Goal: Task Accomplishment & Management: Manage account settings

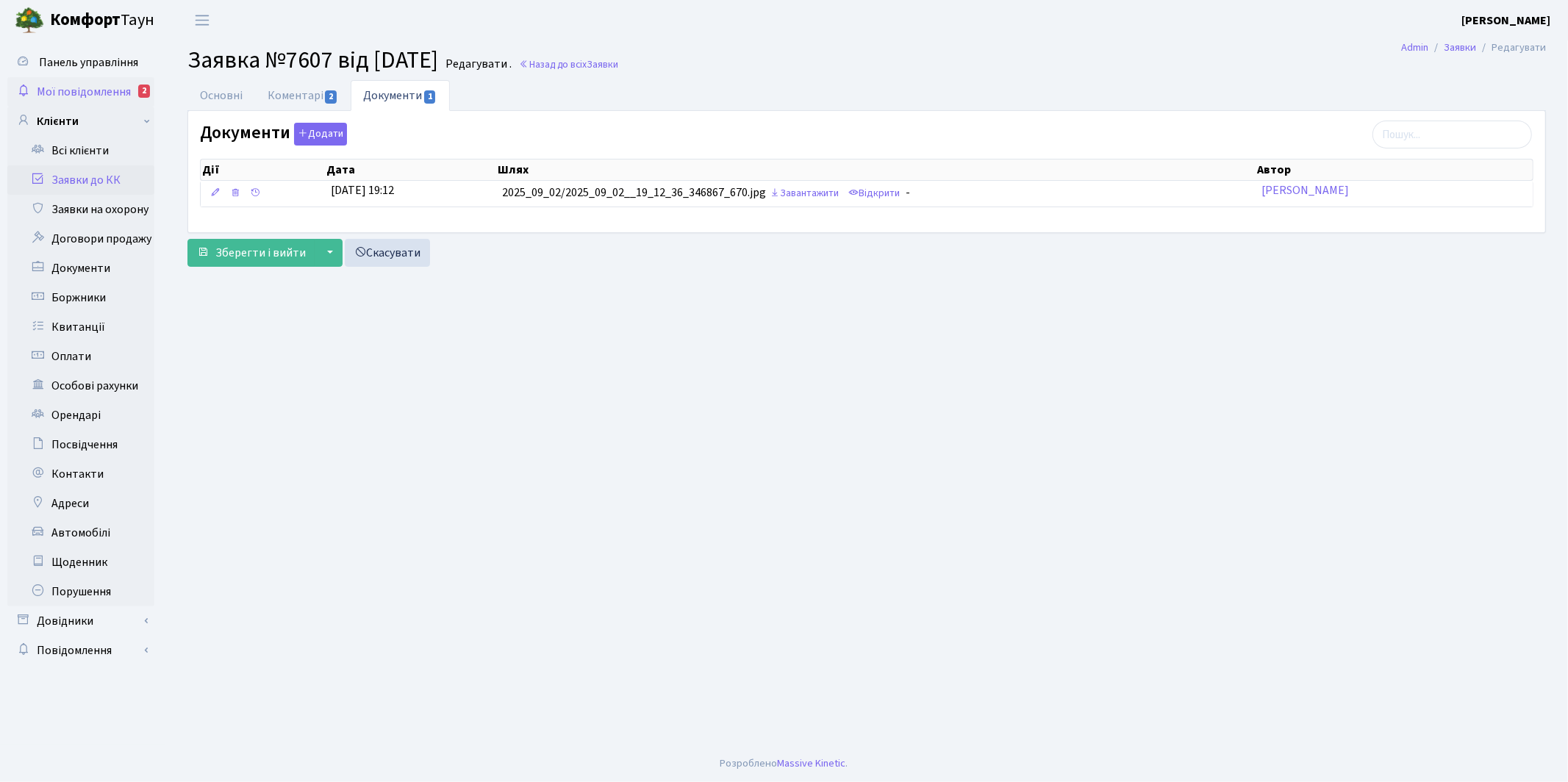
click at [81, 96] on span "Мої повідомлення" at bounding box center [83, 92] width 94 height 16
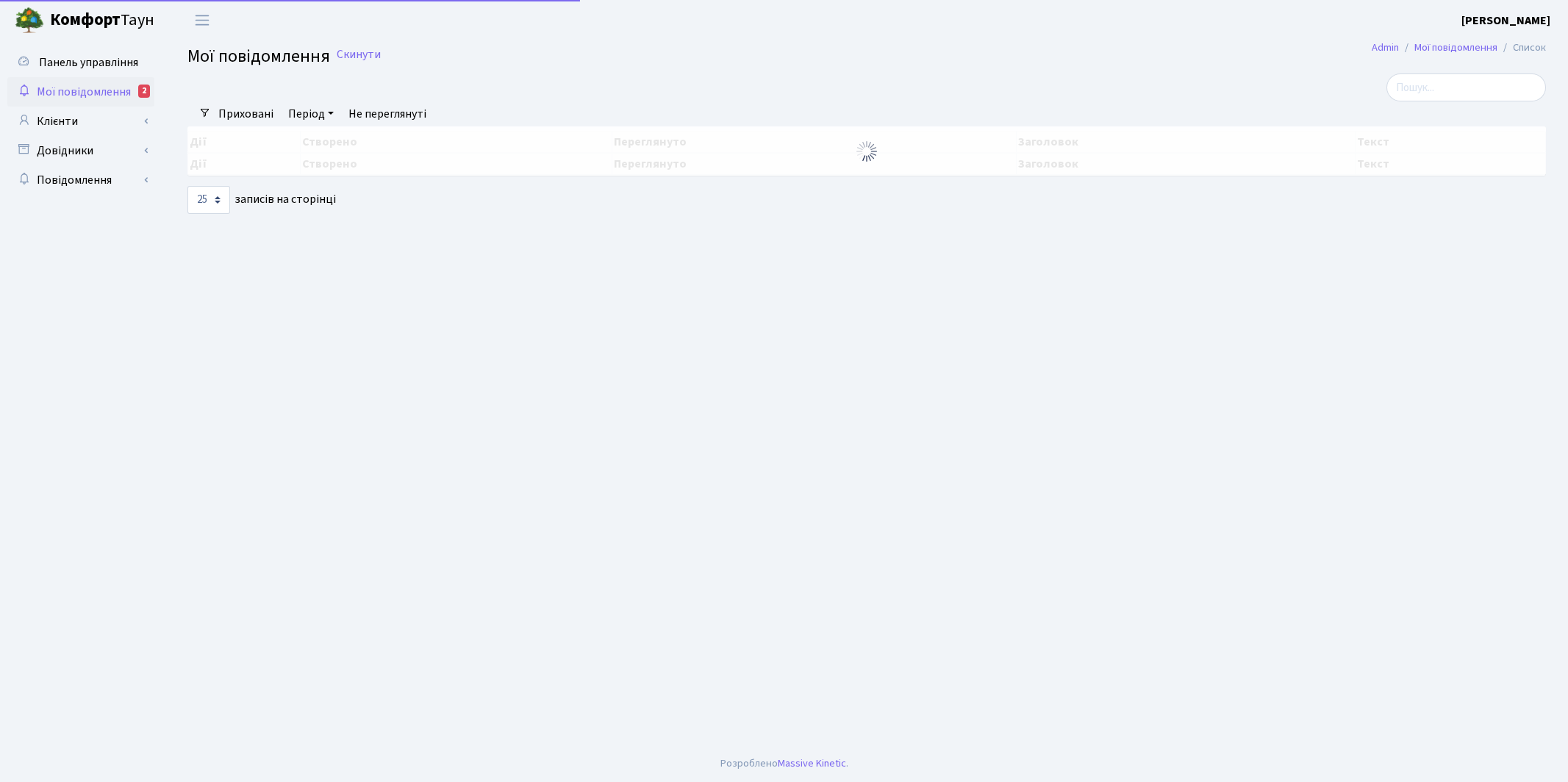
select select "25"
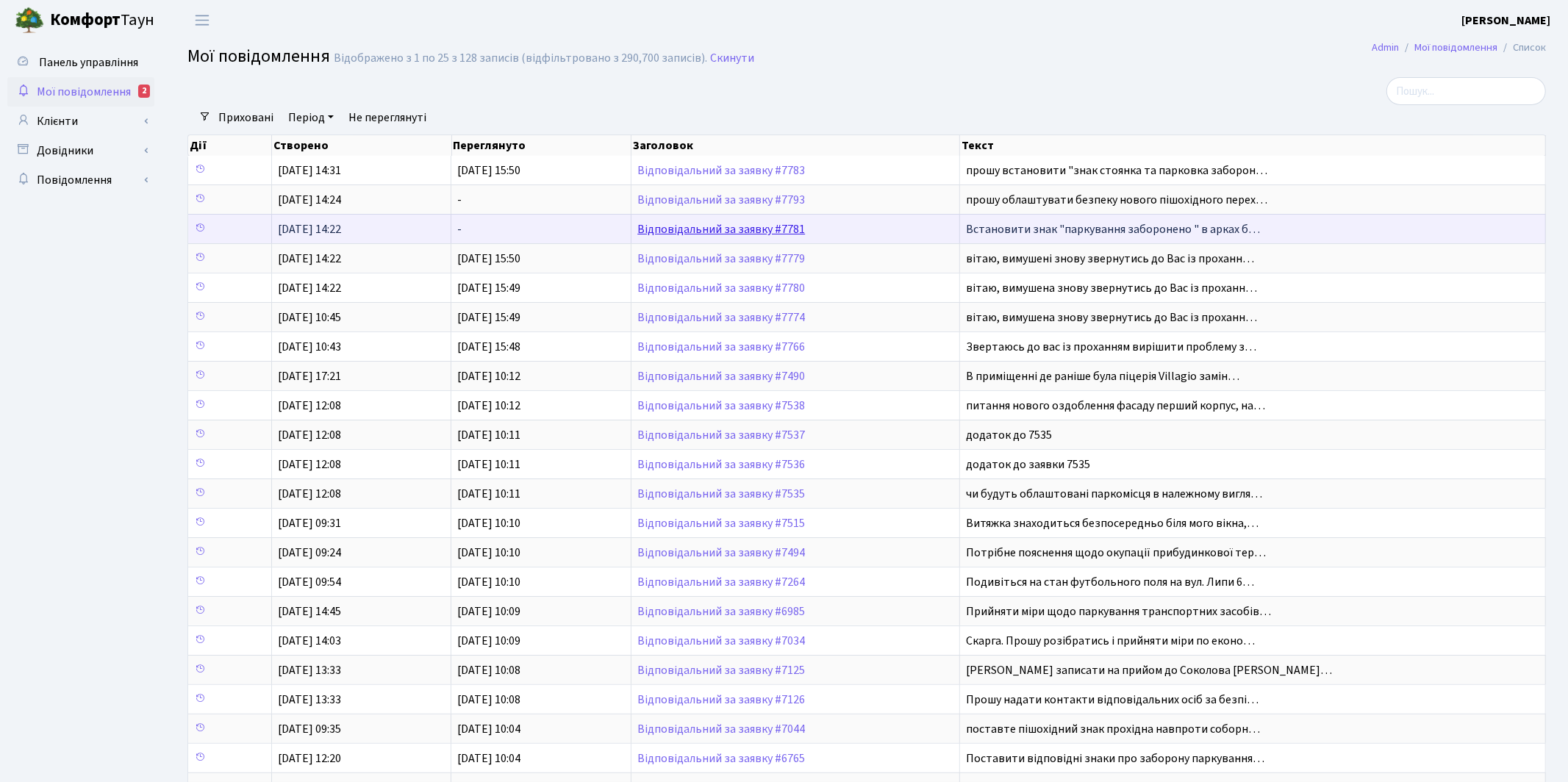
click at [722, 229] on link "Відповідальний за заявку #7781" at bounding box center [720, 229] width 168 height 16
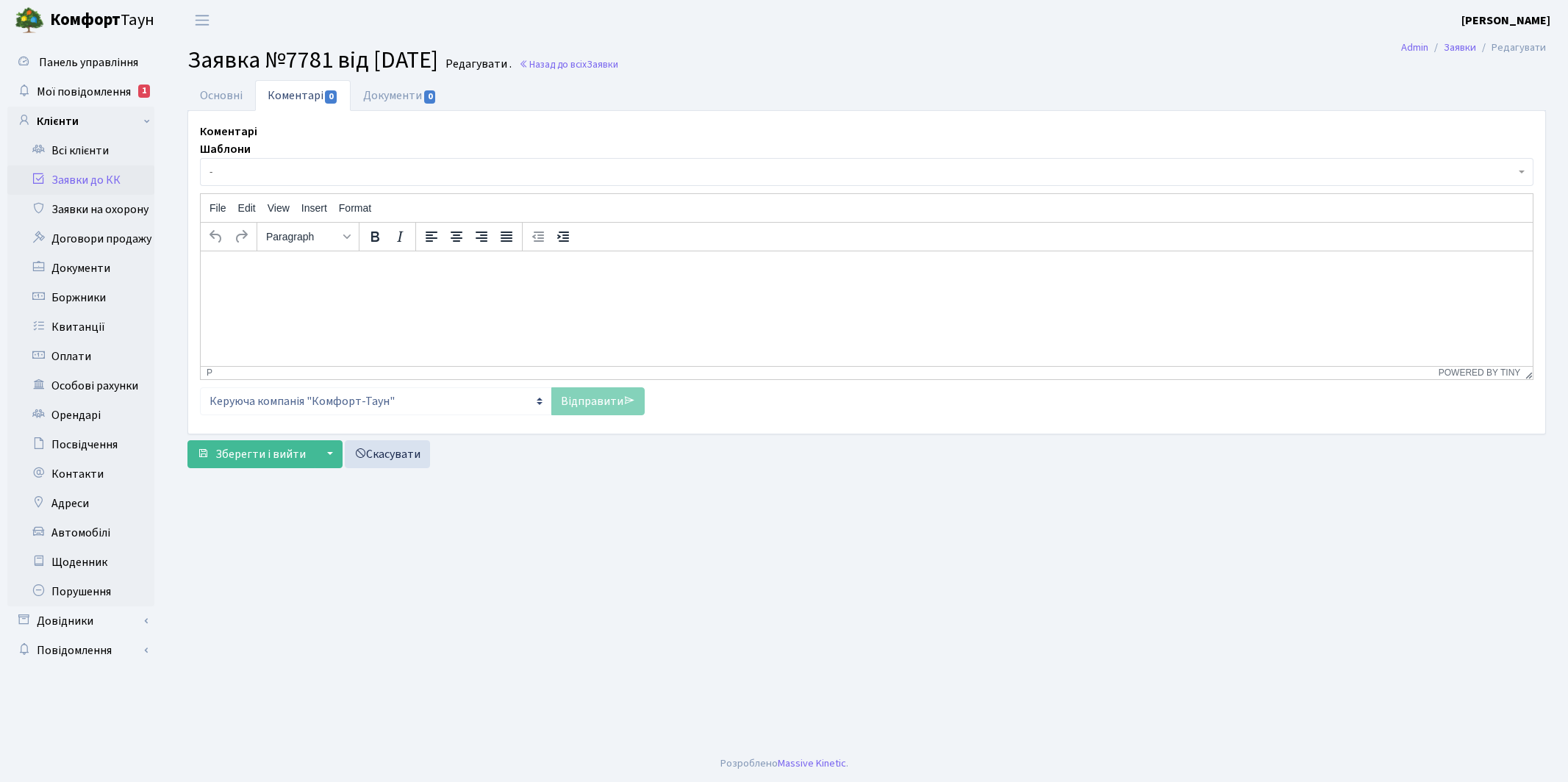
select select "4754"
select select "64"
click at [231, 89] on link "Основні" at bounding box center [221, 94] width 68 height 30
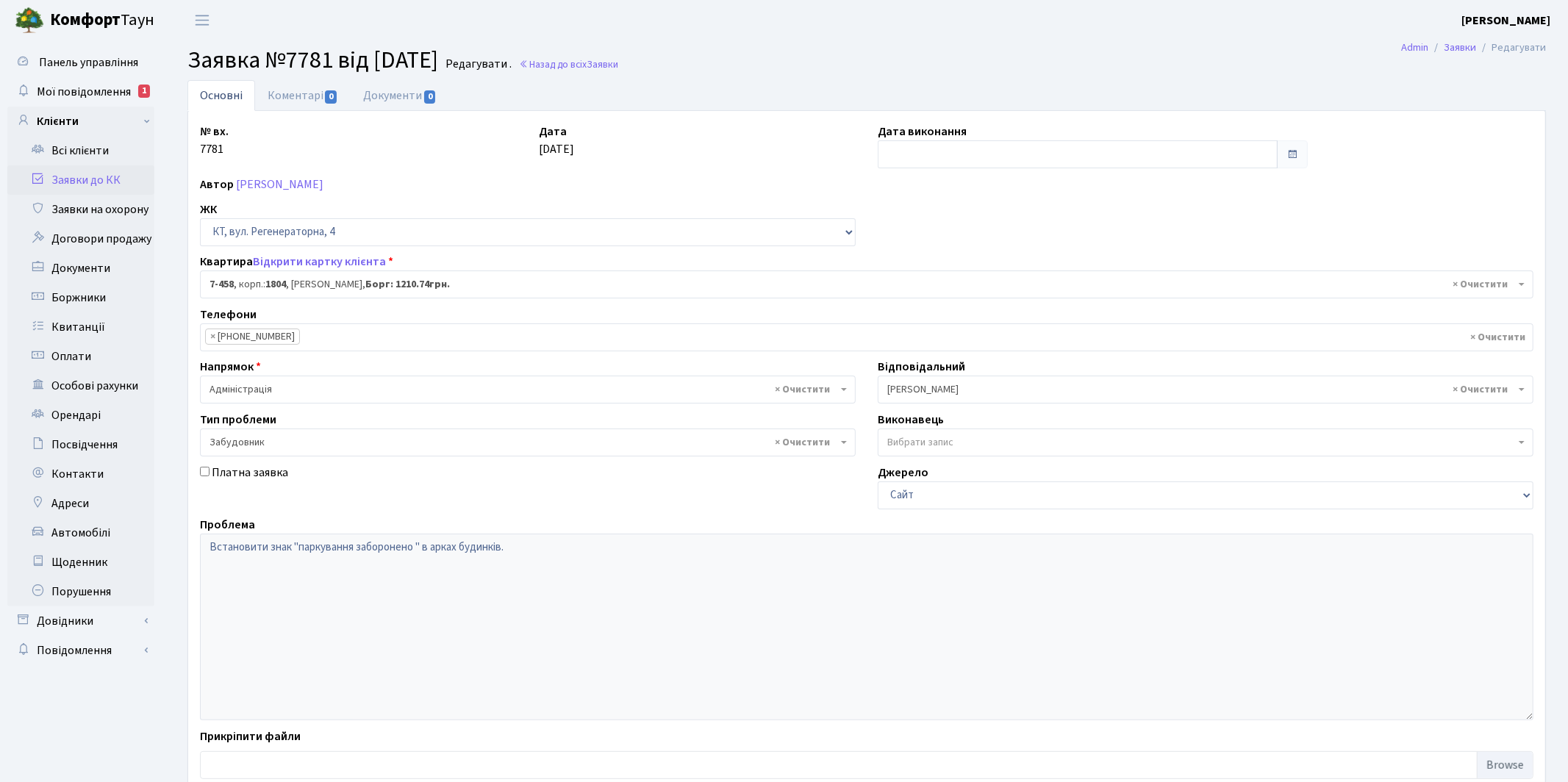
click at [901, 383] on span "× [PERSON_NAME]" at bounding box center [1201, 389] width 628 height 14
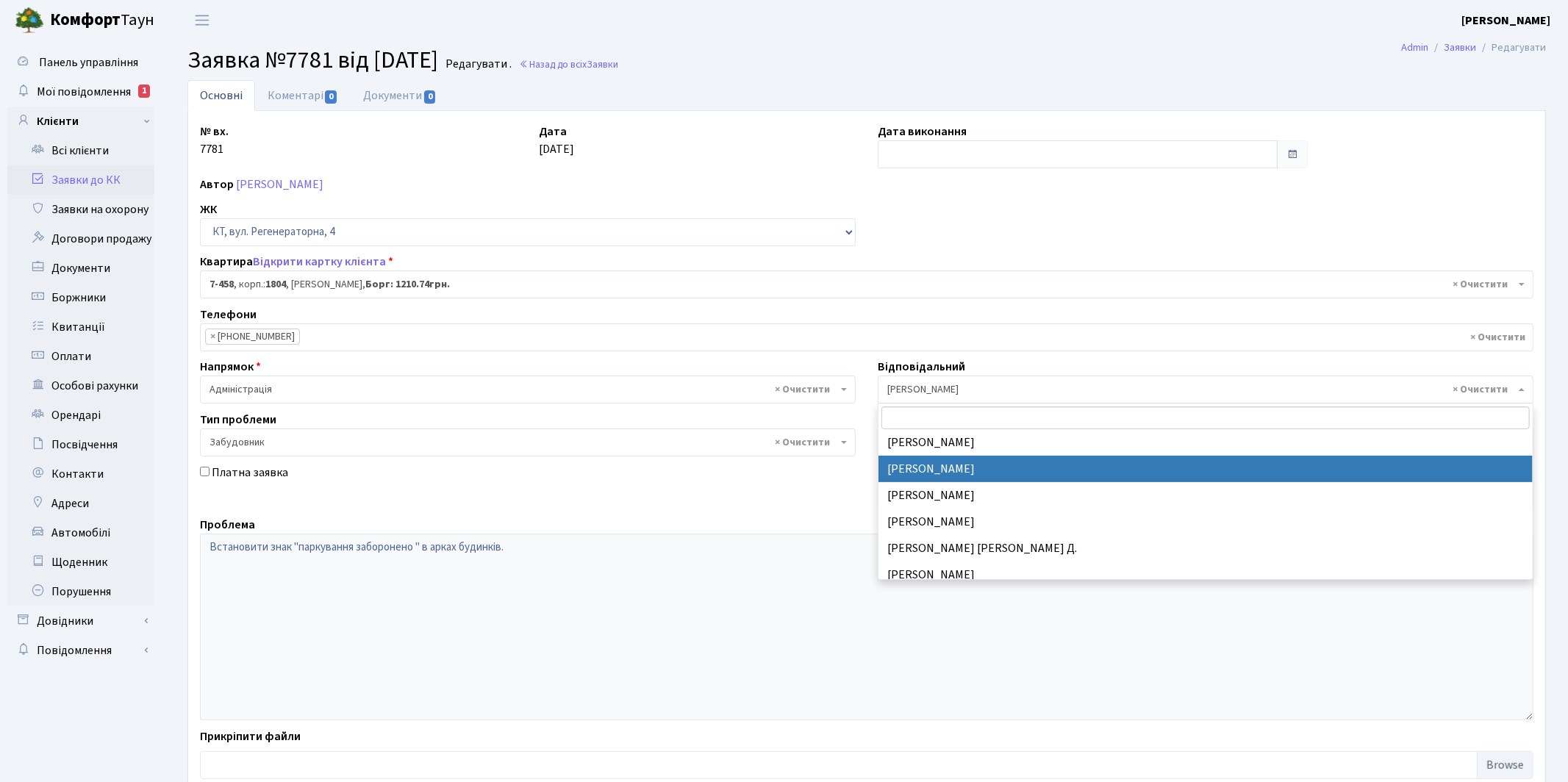
select select "25"
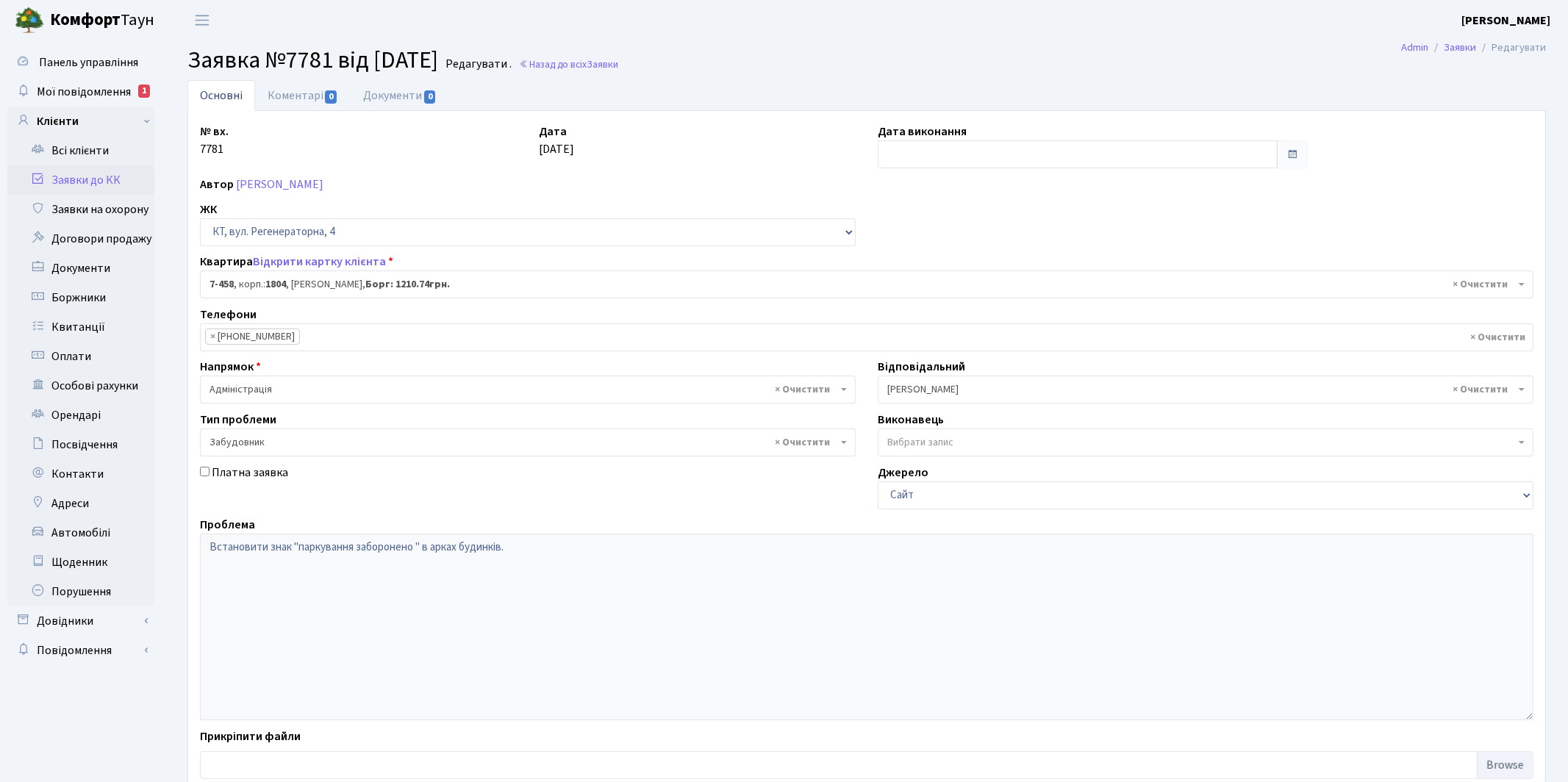
scroll to position [94, 0]
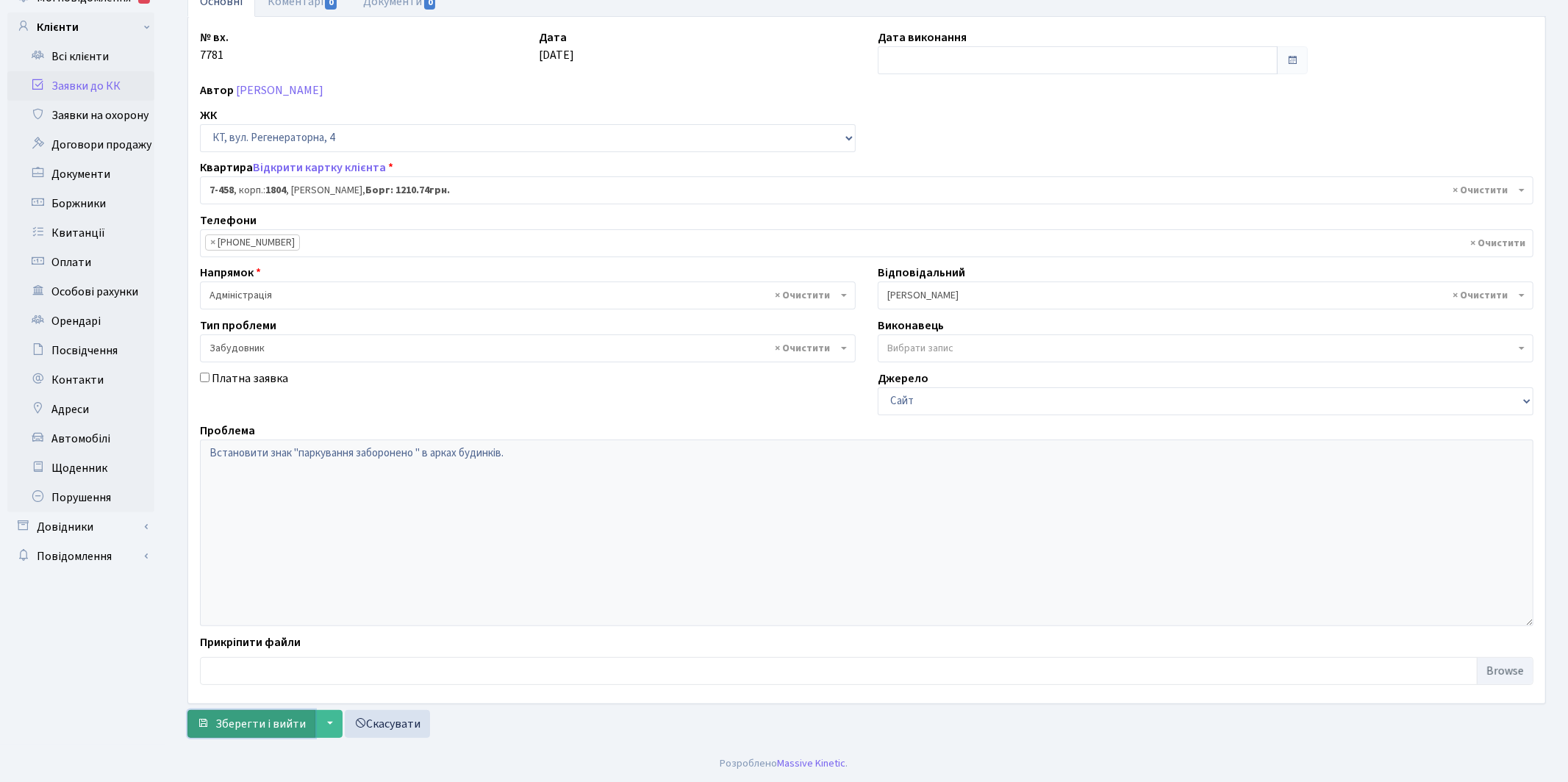
click at [263, 725] on span "Зберегти і вийти" at bounding box center [260, 723] width 90 height 16
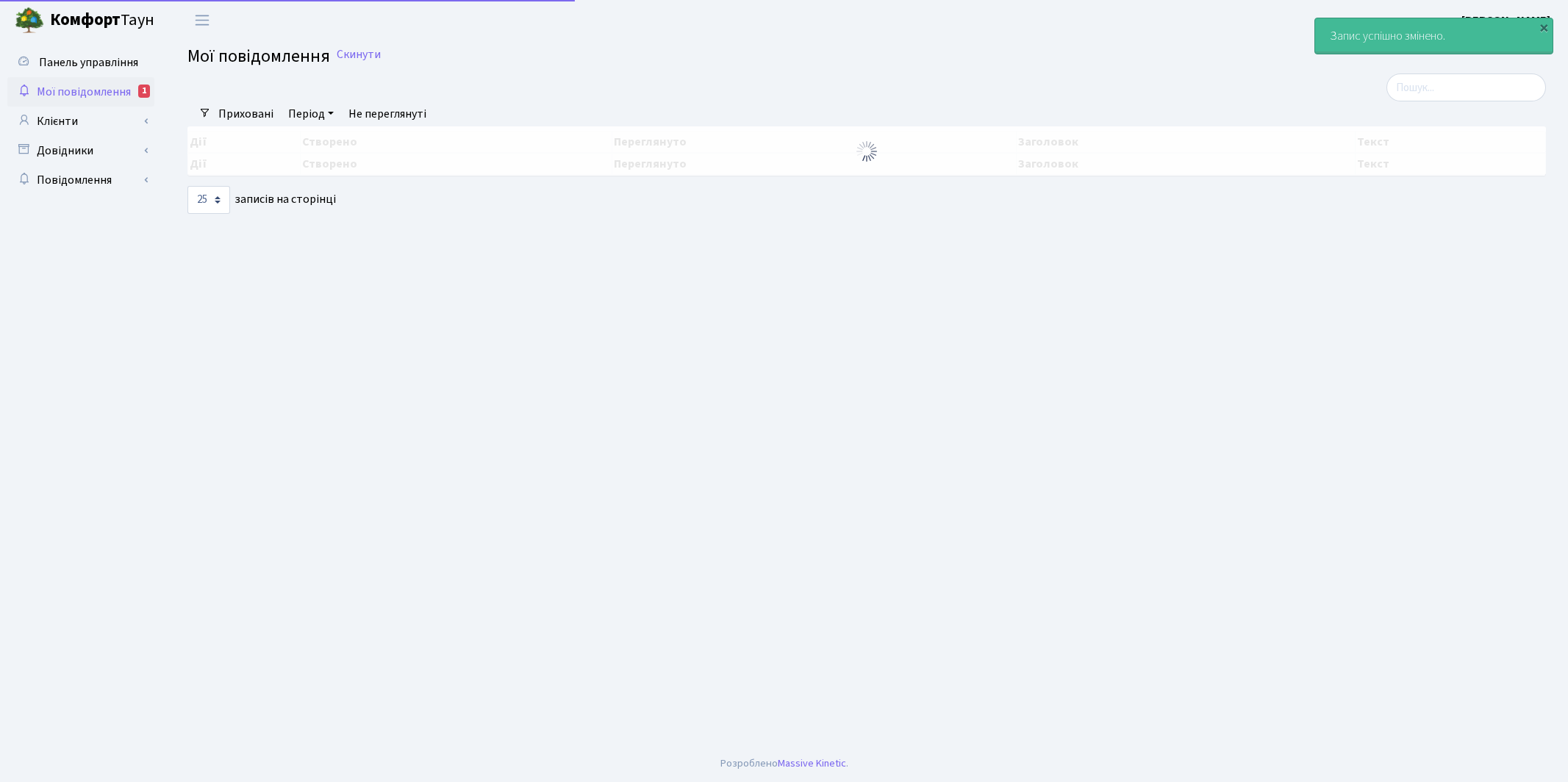
select select "25"
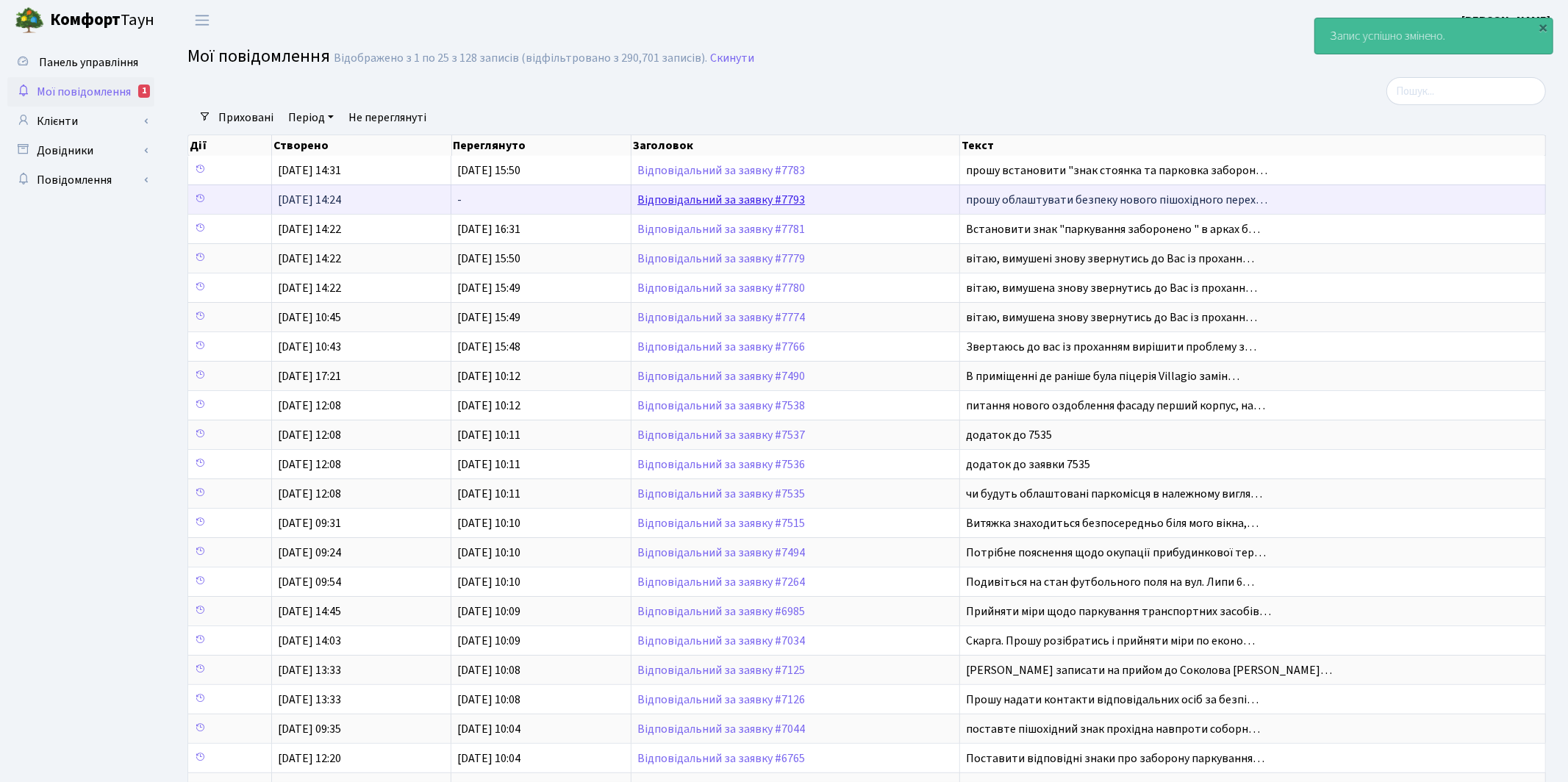
click at [689, 197] on link "Відповідальний за заявку #7793" at bounding box center [720, 200] width 168 height 16
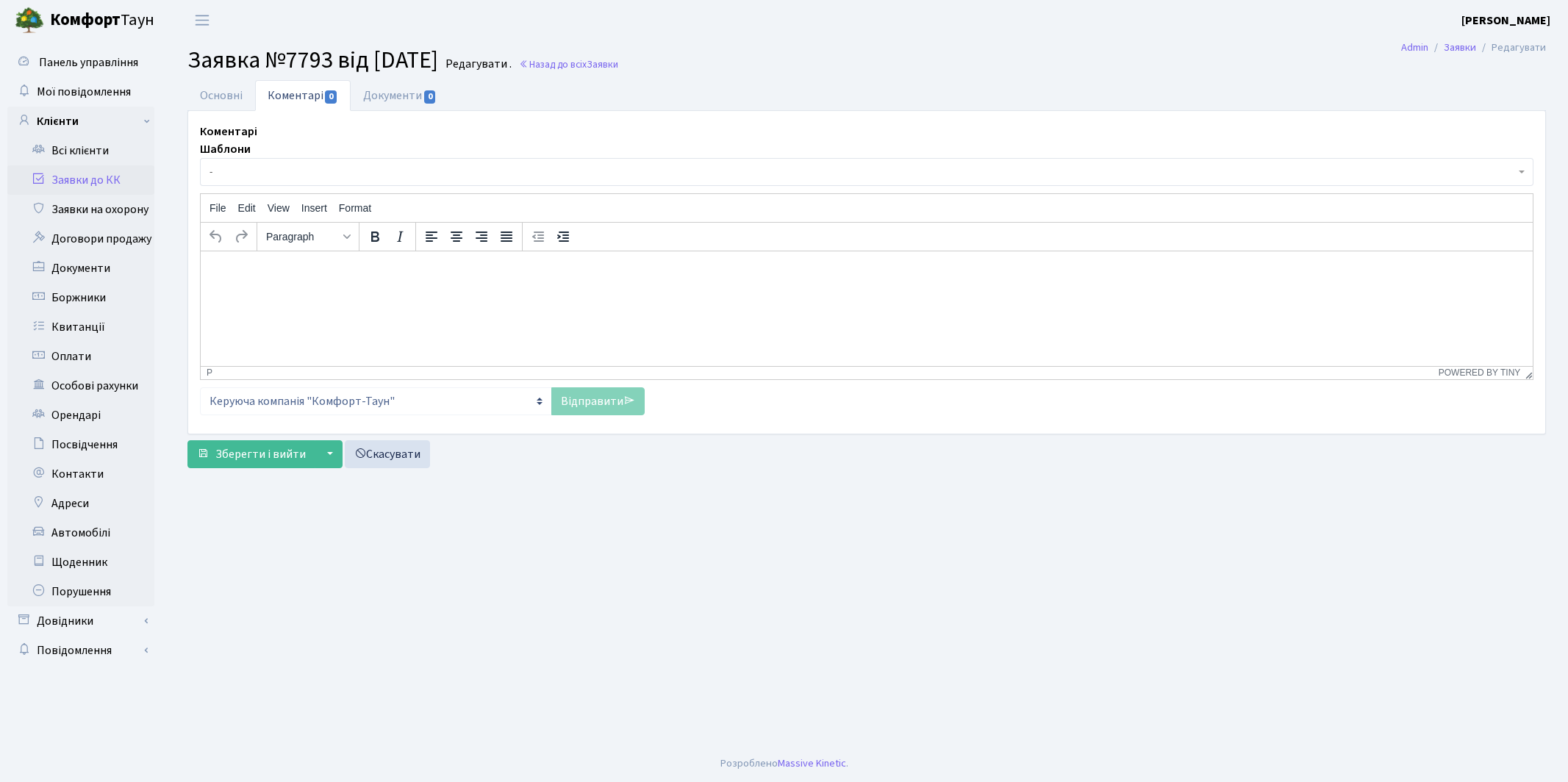
select select "1103"
select select "66"
click at [208, 99] on link "Основні" at bounding box center [221, 94] width 68 height 30
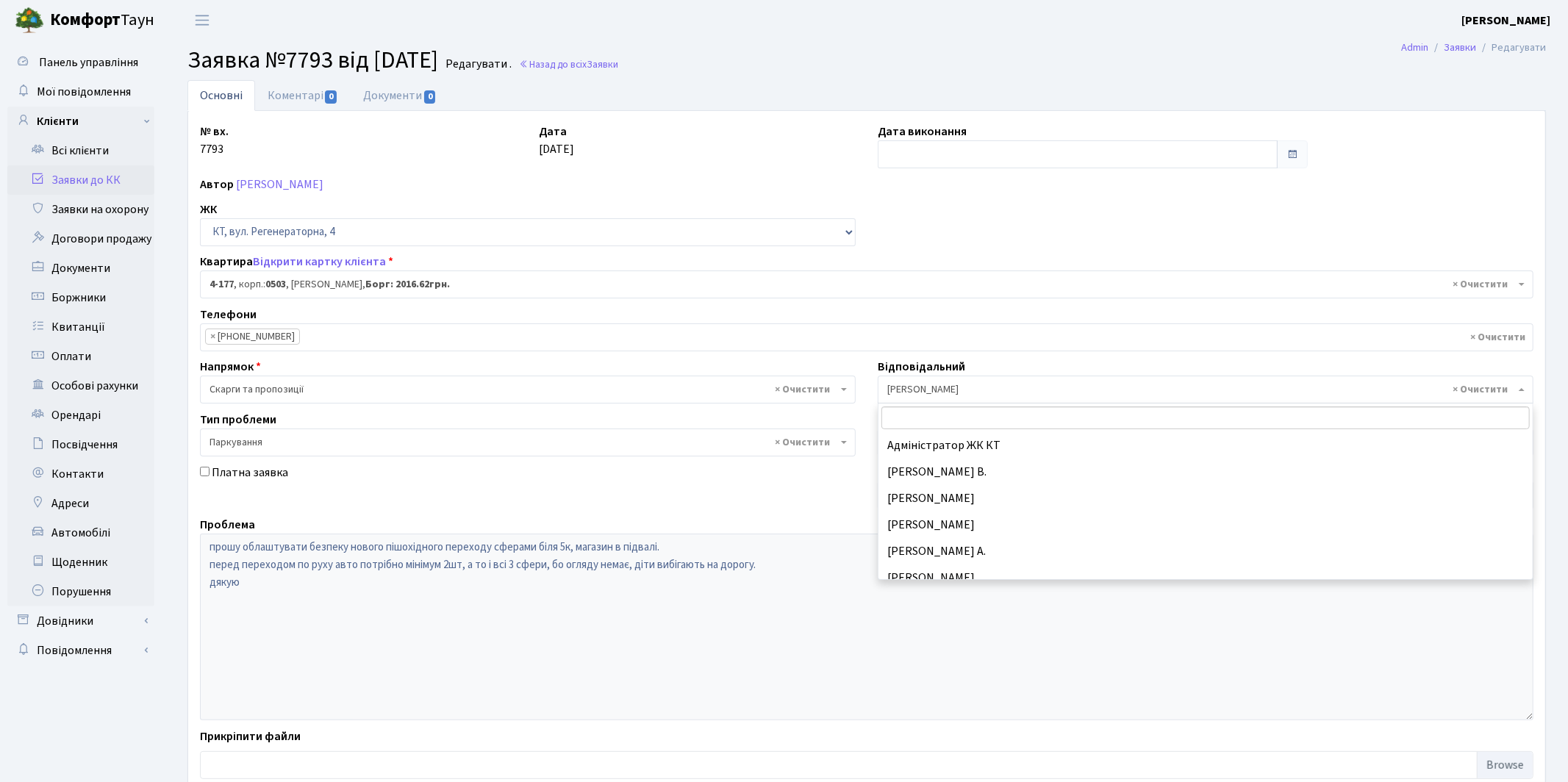
click at [917, 389] on span "× Якін Іван" at bounding box center [1201, 389] width 628 height 14
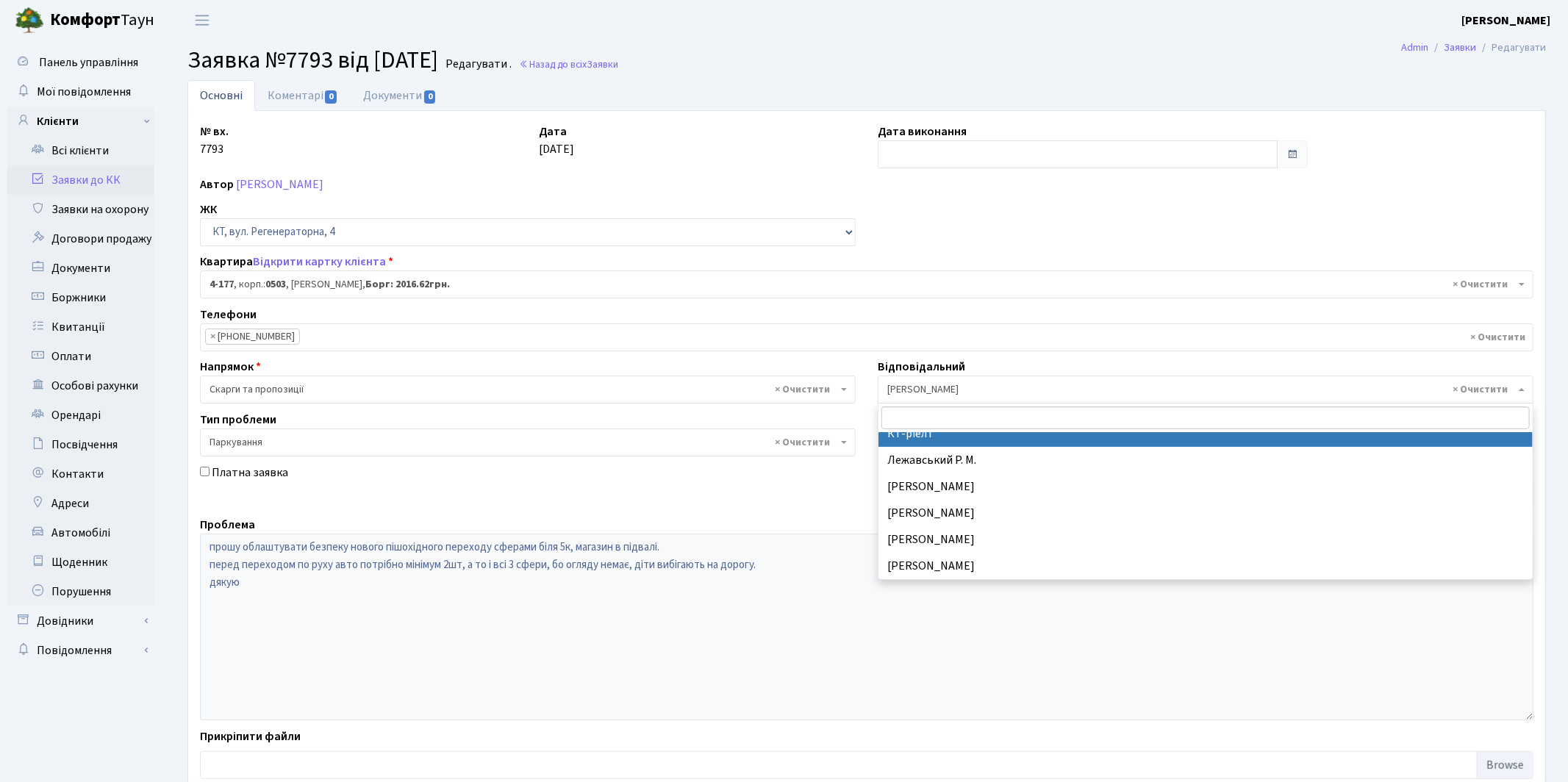
scroll to position [363, 0]
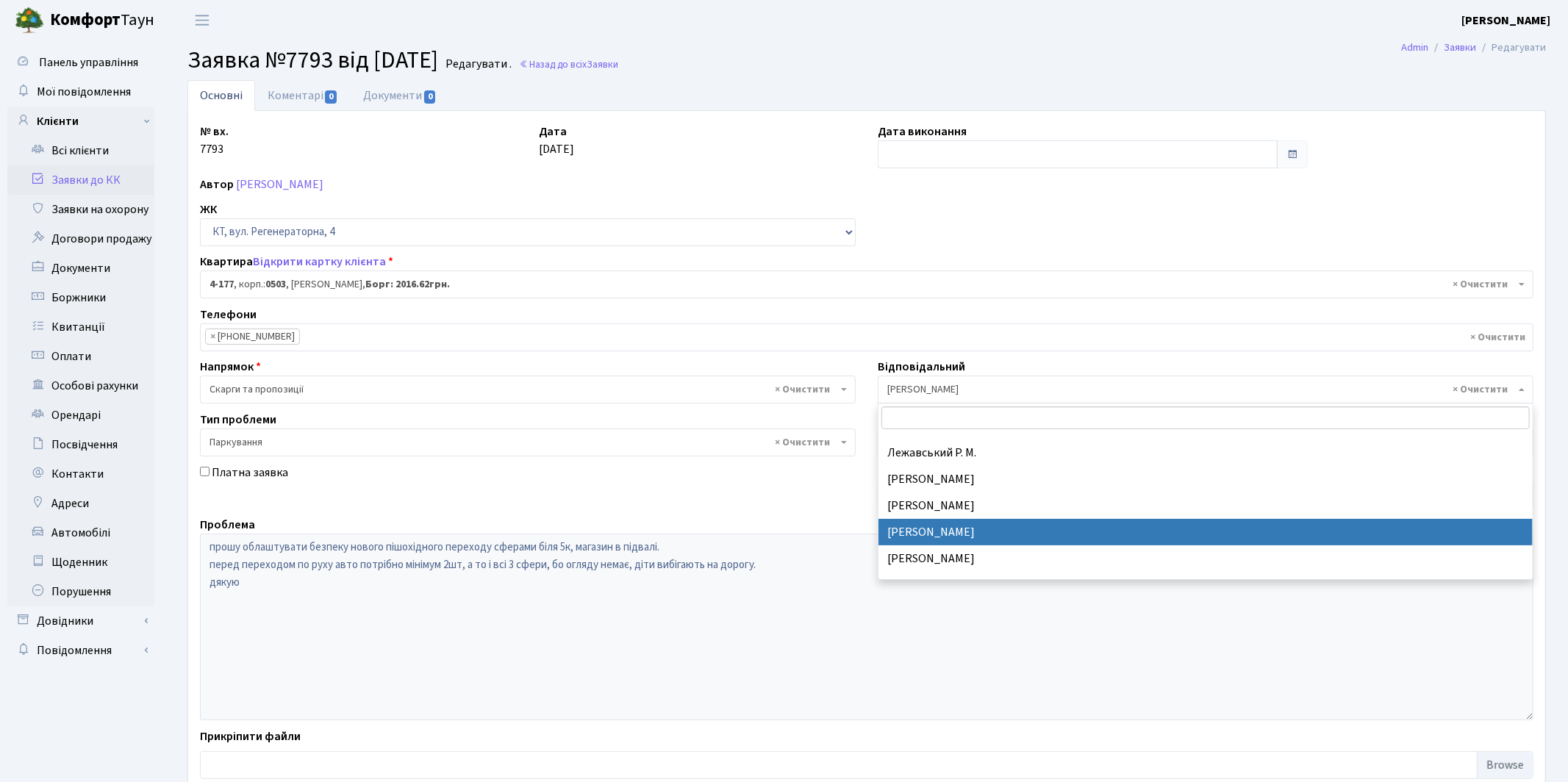
select select "26"
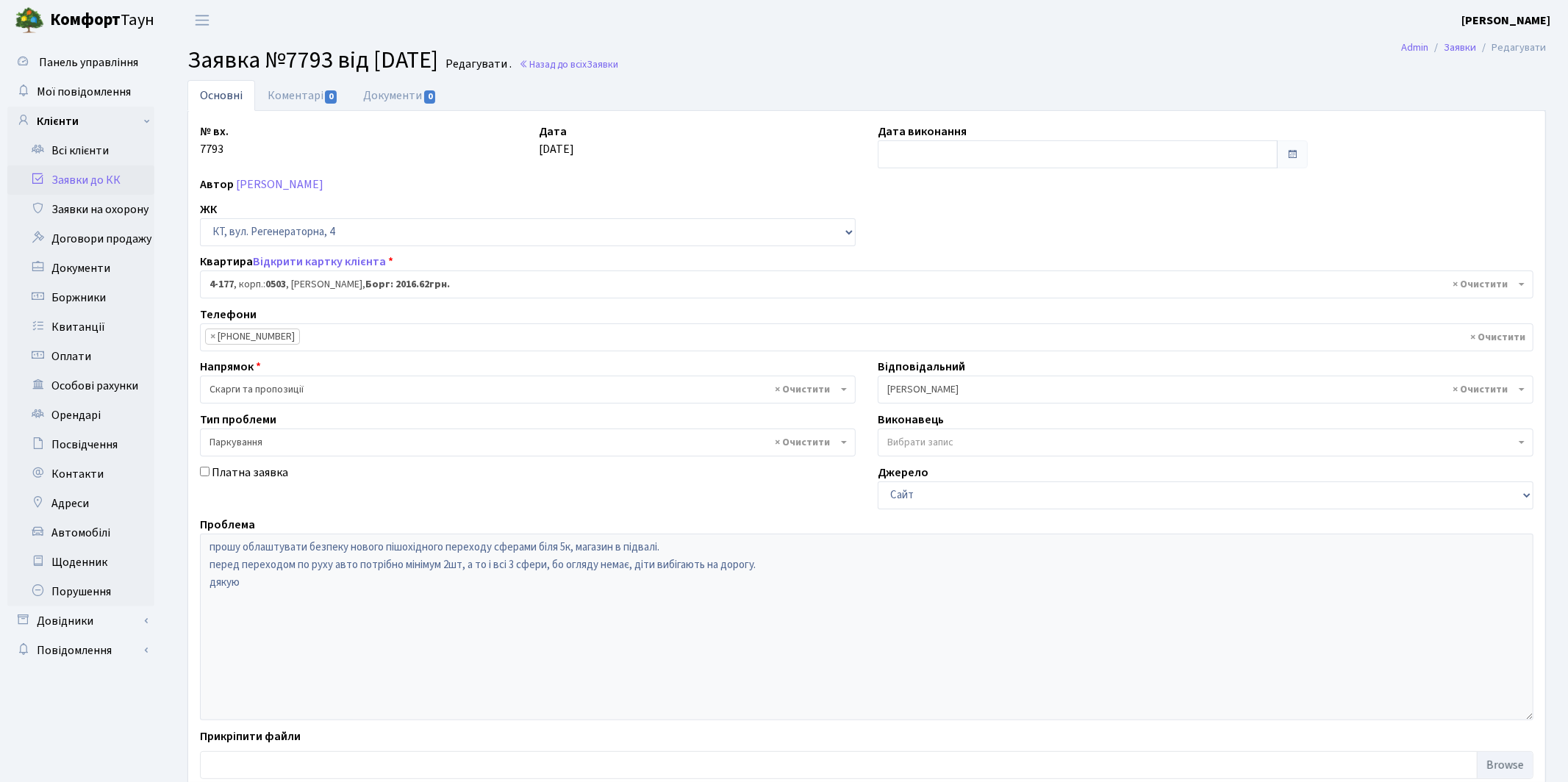
scroll to position [94, 0]
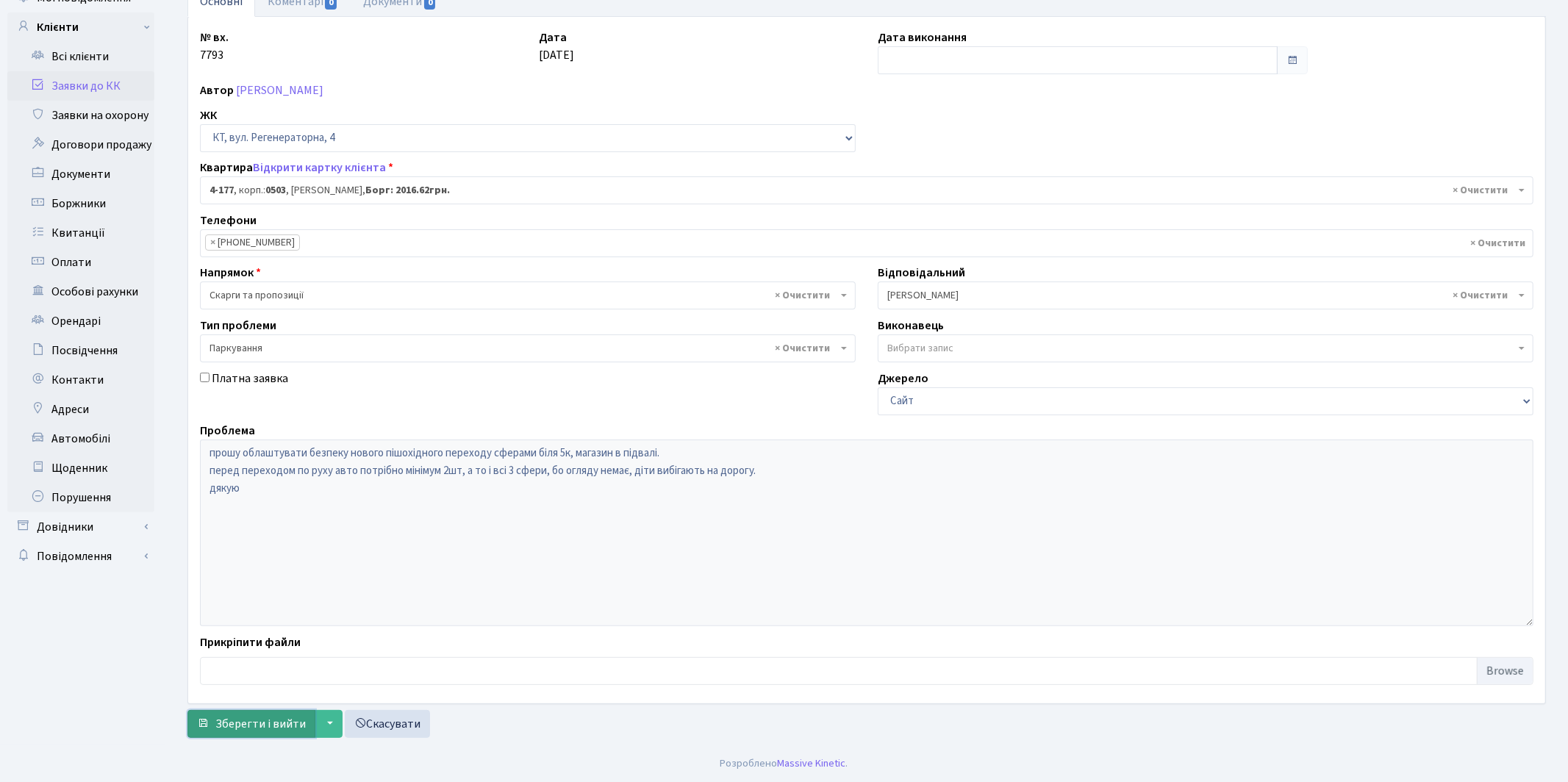
click at [239, 722] on span "Зберегти і вийти" at bounding box center [260, 723] width 90 height 16
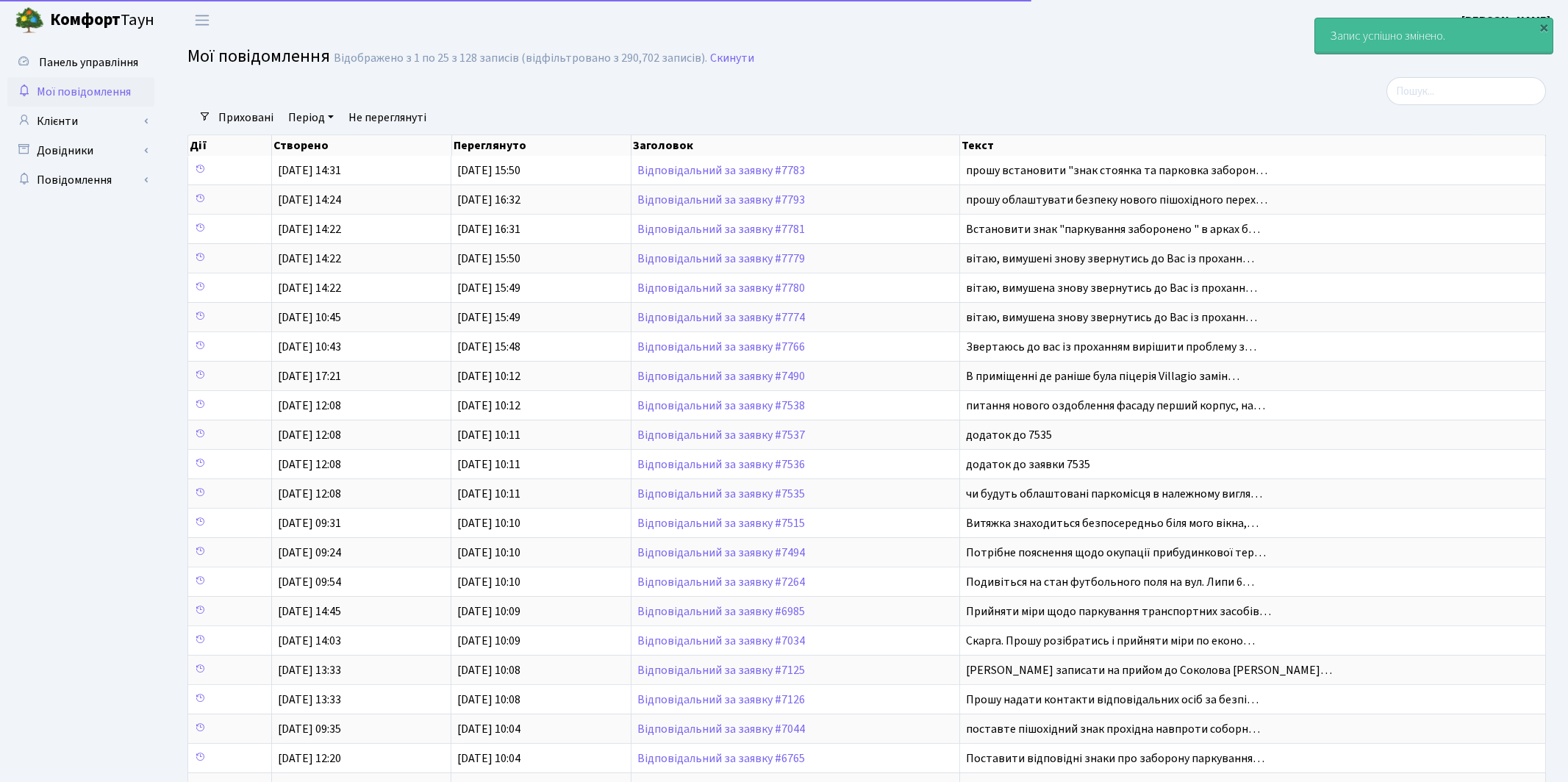
select select "25"
